Goal: Task Accomplishment & Management: Use online tool/utility

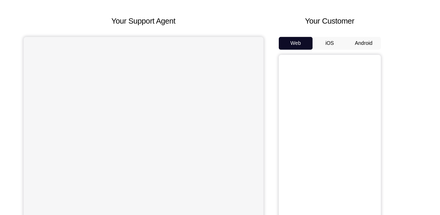
scroll to position [35, 0]
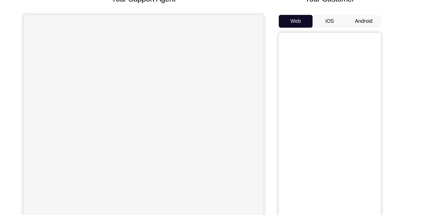
click at [349, 33] on button "Android" at bounding box center [353, 38] width 28 height 10
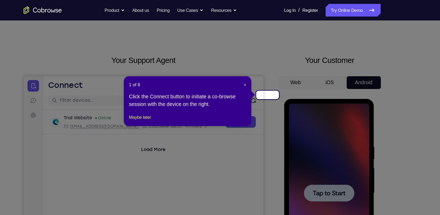
scroll to position [5, 0]
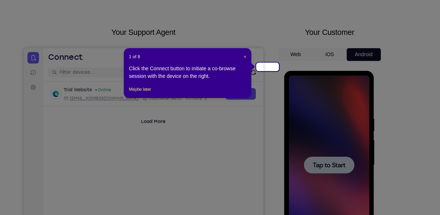
click at [329, 133] on icon at bounding box center [222, 107] width 444 height 215
click at [256, 69] on span "×" at bounding box center [255, 69] width 2 height 4
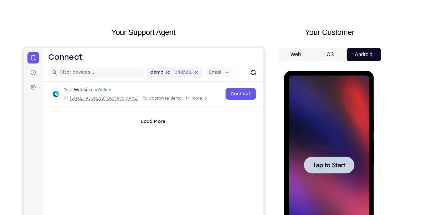
click at [343, 139] on div at bounding box center [321, 148] width 66 height 147
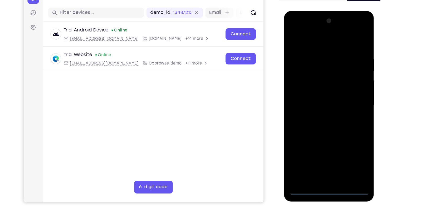
scroll to position [47, 0]
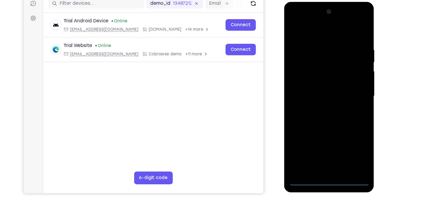
click at [320, 144] on div at bounding box center [321, 79] width 66 height 147
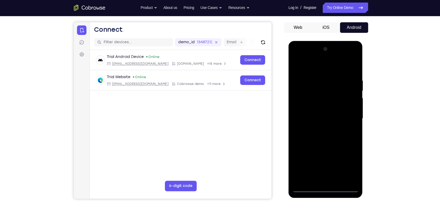
scroll to position [46, 0]
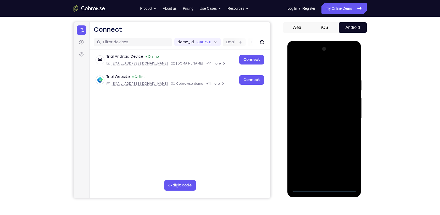
click at [322, 188] on div at bounding box center [324, 118] width 66 height 147
click at [345, 166] on div at bounding box center [324, 118] width 66 height 147
click at [306, 69] on div at bounding box center [324, 118] width 66 height 147
click at [346, 114] on div at bounding box center [324, 118] width 66 height 147
click at [317, 130] on div at bounding box center [324, 118] width 66 height 147
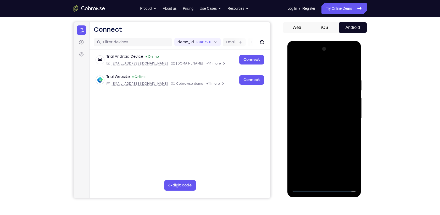
click at [325, 113] on div at bounding box center [324, 118] width 66 height 147
click at [318, 110] on div at bounding box center [324, 118] width 66 height 147
click at [309, 118] on div at bounding box center [324, 118] width 66 height 147
click at [323, 132] on div at bounding box center [324, 118] width 66 height 147
click at [316, 138] on div at bounding box center [324, 118] width 66 height 147
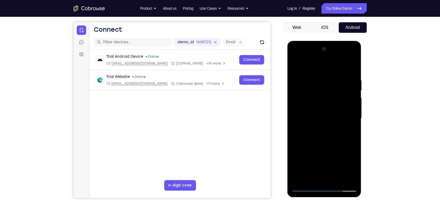
click at [317, 77] on div at bounding box center [324, 118] width 66 height 147
click at [351, 96] on div at bounding box center [324, 118] width 66 height 147
click at [350, 115] on div at bounding box center [324, 118] width 66 height 147
click at [350, 78] on div at bounding box center [324, 118] width 66 height 147
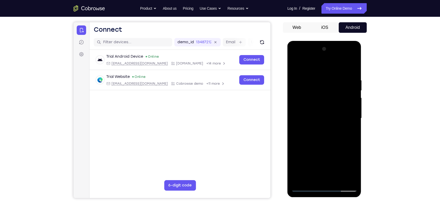
click at [350, 83] on div at bounding box center [324, 118] width 66 height 147
click at [350, 77] on div at bounding box center [324, 118] width 66 height 147
click at [349, 72] on div at bounding box center [324, 118] width 66 height 147
click at [338, 179] on div at bounding box center [324, 118] width 66 height 147
click at [339, 180] on div at bounding box center [324, 118] width 66 height 147
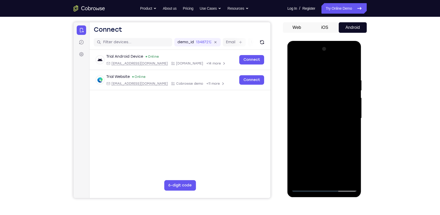
click at [311, 145] on div at bounding box center [324, 118] width 66 height 147
click at [314, 112] on div at bounding box center [324, 118] width 66 height 147
click at [295, 63] on div at bounding box center [324, 118] width 66 height 147
click at [303, 82] on div at bounding box center [324, 118] width 66 height 147
click at [330, 170] on div at bounding box center [324, 118] width 66 height 147
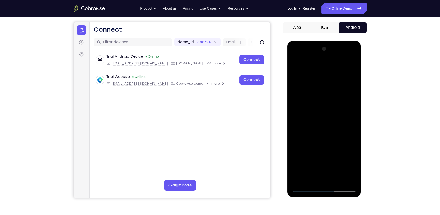
click at [310, 179] on div at bounding box center [324, 118] width 66 height 147
drag, startPoint x: 321, startPoint y: 168, endPoint x: 329, endPoint y: 120, distance: 49.1
click at [329, 120] on div at bounding box center [324, 118] width 66 height 147
click at [352, 136] on div at bounding box center [324, 118] width 66 height 147
click at [345, 137] on div at bounding box center [324, 118] width 66 height 147
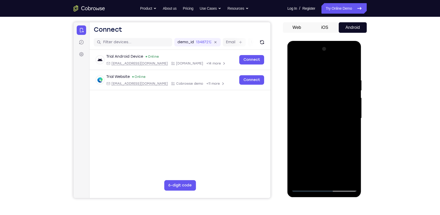
click at [347, 137] on div at bounding box center [324, 118] width 66 height 147
drag, startPoint x: 332, startPoint y: 169, endPoint x: 347, endPoint y: 142, distance: 30.9
click at [347, 142] on div at bounding box center [324, 118] width 66 height 147
drag, startPoint x: 338, startPoint y: 172, endPoint x: 348, endPoint y: 146, distance: 28.1
click at [348, 146] on div at bounding box center [324, 118] width 66 height 147
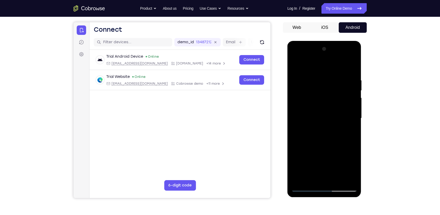
drag, startPoint x: 334, startPoint y: 167, endPoint x: 344, endPoint y: 143, distance: 25.9
click at [344, 143] on div at bounding box center [324, 118] width 66 height 147
drag, startPoint x: 333, startPoint y: 169, endPoint x: 346, endPoint y: 144, distance: 27.9
click at [346, 144] on div at bounding box center [324, 118] width 66 height 147
drag, startPoint x: 338, startPoint y: 169, endPoint x: 342, endPoint y: 155, distance: 13.8
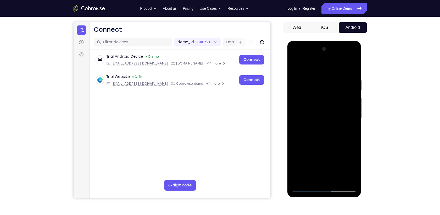
click at [342, 155] on div at bounding box center [324, 118] width 66 height 147
click at [310, 156] on div at bounding box center [324, 118] width 66 height 147
click at [352, 66] on div at bounding box center [324, 118] width 66 height 147
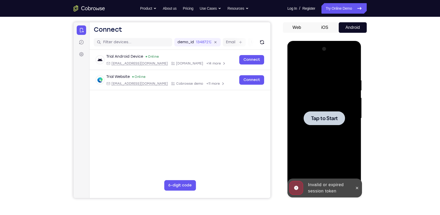
click at [333, 108] on div at bounding box center [324, 118] width 66 height 147
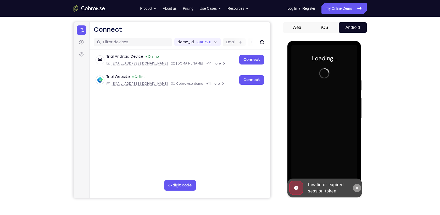
click at [357, 188] on icon at bounding box center [357, 188] width 4 height 4
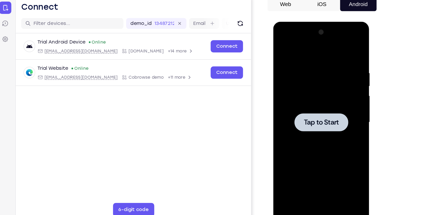
click at [289, 87] on div at bounding box center [310, 98] width 66 height 147
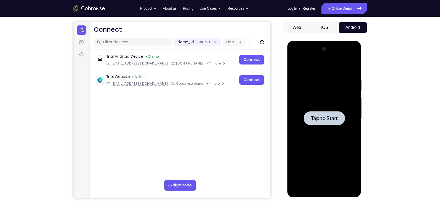
click at [328, 117] on span "Tap to Start" at bounding box center [324, 117] width 27 height 5
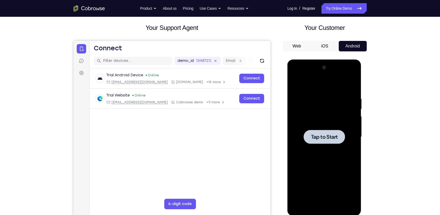
scroll to position [28, 0]
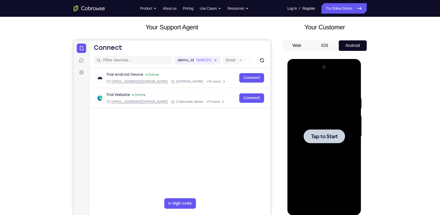
click at [322, 125] on div at bounding box center [324, 136] width 66 height 147
click at [354, 139] on div at bounding box center [324, 136] width 66 height 147
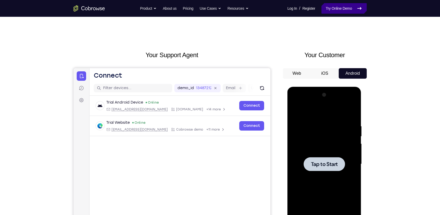
click at [345, 5] on link "Try Online Demo" at bounding box center [343, 8] width 45 height 10
click at [329, 155] on div at bounding box center [324, 164] width 66 height 147
click at [325, 160] on div at bounding box center [324, 164] width 41 height 14
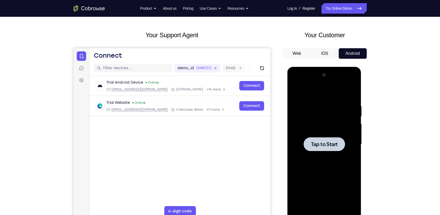
click at [314, 139] on div at bounding box center [324, 144] width 41 height 14
